Goal: Task Accomplishment & Management: Use online tool/utility

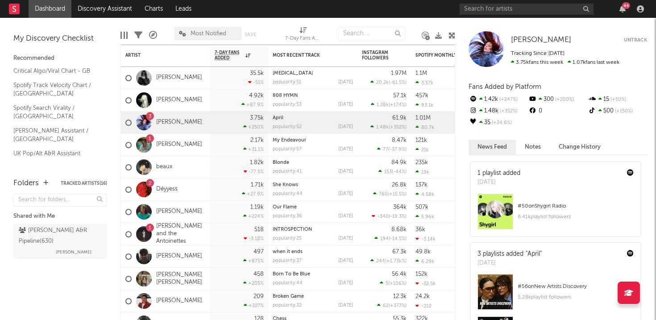
click at [118, 24] on div "My Discovery Checklist Recommended Critical Algo/Viral Chart - GB Spotify Track…" at bounding box center [60, 93] width 121 height 151
click at [112, 13] on link "Discovery Assistant" at bounding box center [104, 9] width 67 height 18
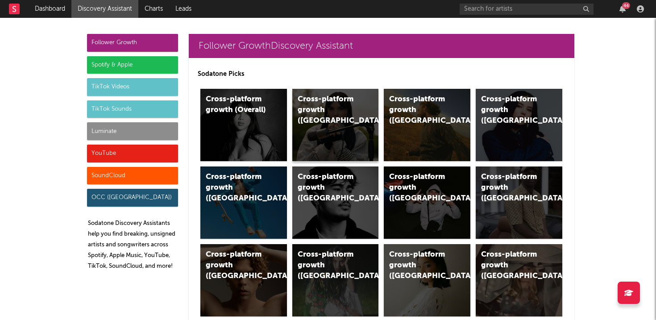
click at [306, 124] on div "Cross-platform growth ([GEOGRAPHIC_DATA])" at bounding box center [335, 125] width 87 height 72
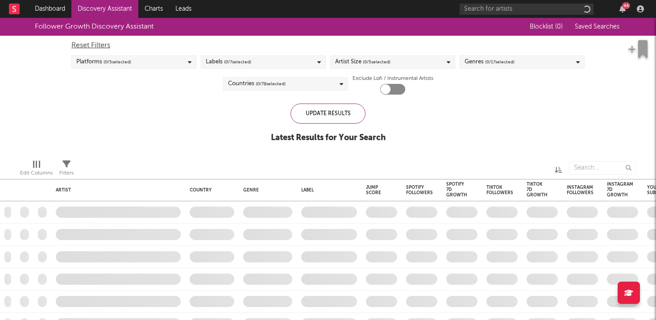
checkbox input "true"
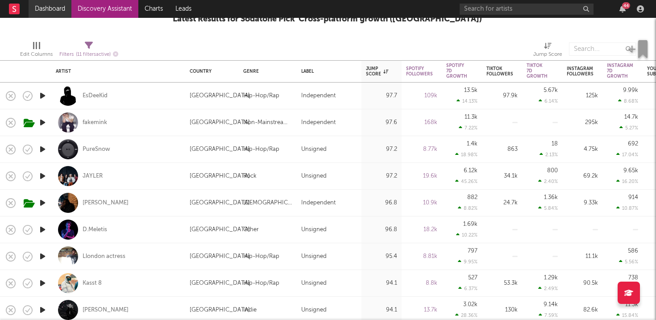
click at [51, 6] on link "Dashboard" at bounding box center [50, 9] width 43 height 18
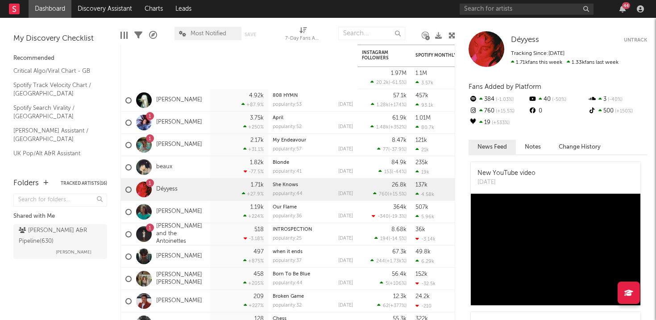
click at [619, 2] on div "44" at bounding box center [553, 9] width 187 height 18
click at [621, 9] on icon "button" at bounding box center [623, 8] width 6 height 7
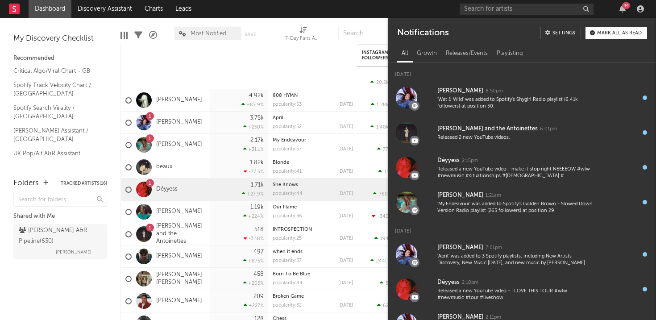
click at [615, 40] on div "Notifications Settings Mark all as read" at bounding box center [522, 30] width 268 height 24
click at [613, 28] on button "Mark all as read" at bounding box center [617, 33] width 62 height 12
